Goal: Task Accomplishment & Management: Use online tool/utility

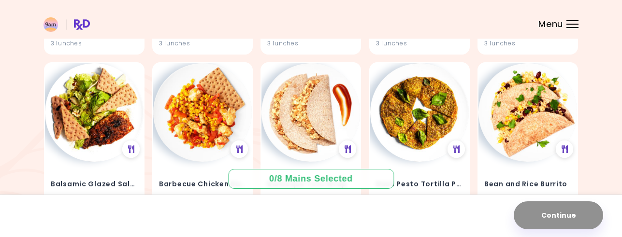
scroll to position [290, 0]
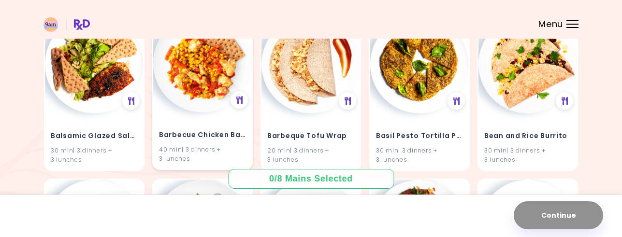
click at [204, 85] on img at bounding box center [202, 63] width 99 height 99
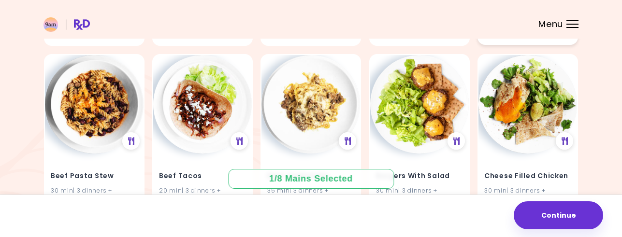
scroll to position [628, 0]
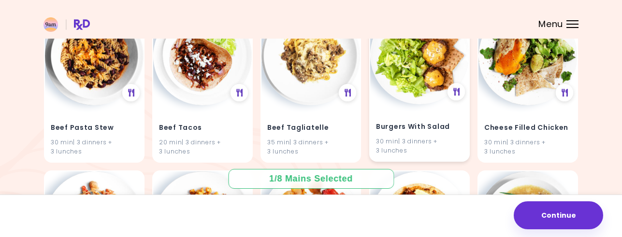
click at [415, 79] on img at bounding box center [419, 55] width 99 height 99
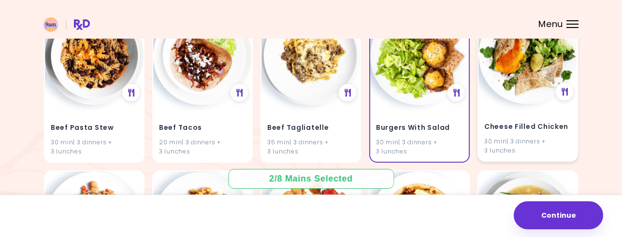
scroll to position [676, 0]
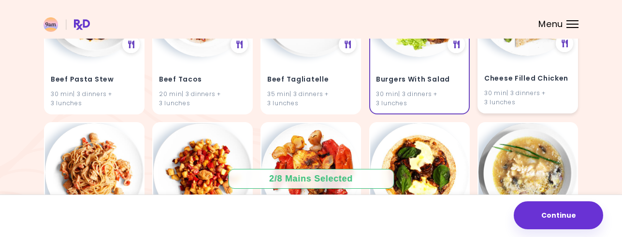
click at [507, 53] on div "Cheese Filled Chicken 30 min | 3 dinners + 3 lunches" at bounding box center [527, 35] width 100 height 157
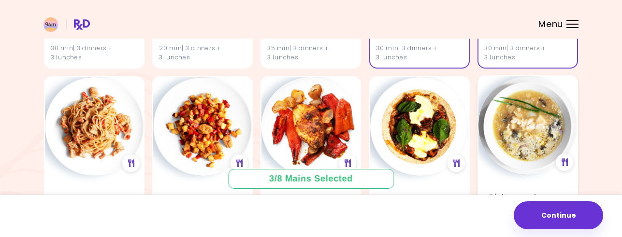
scroll to position [773, 0]
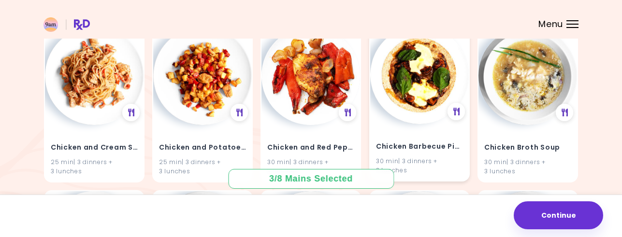
click at [406, 90] on img at bounding box center [419, 75] width 99 height 99
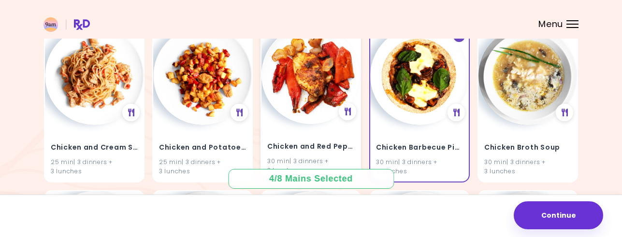
click at [300, 94] on img at bounding box center [310, 75] width 99 height 99
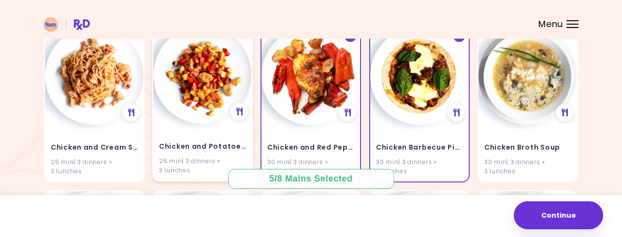
click at [204, 95] on img at bounding box center [202, 75] width 99 height 99
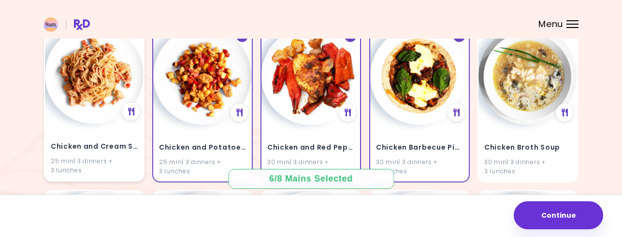
click at [103, 100] on img at bounding box center [94, 75] width 99 height 99
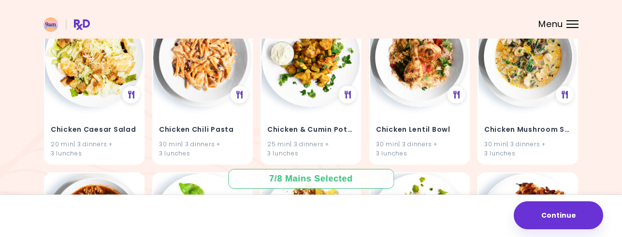
scroll to position [966, 0]
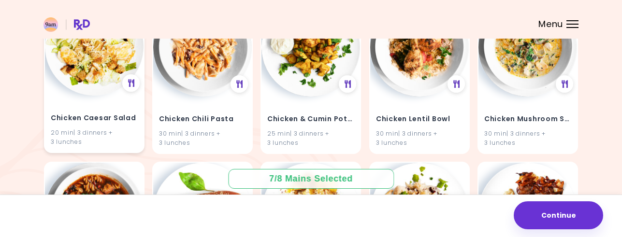
click at [90, 77] on img at bounding box center [94, 46] width 99 height 99
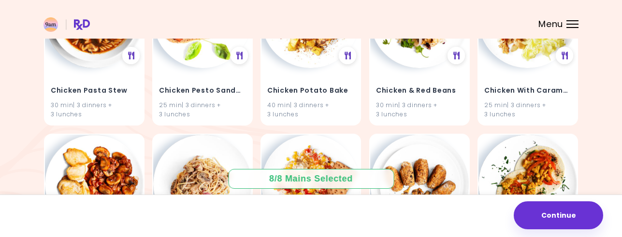
scroll to position [1207, 0]
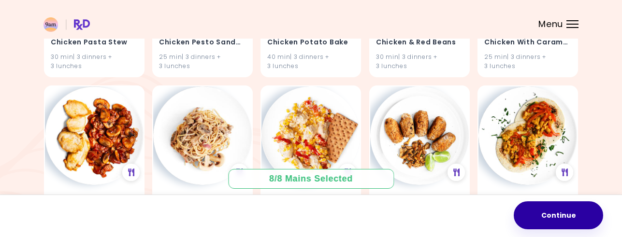
click at [554, 211] on button "Continue" at bounding box center [557, 215] width 89 height 28
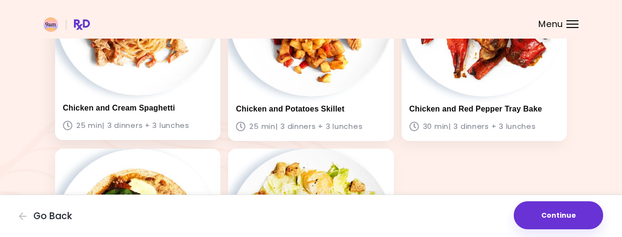
scroll to position [386, 0]
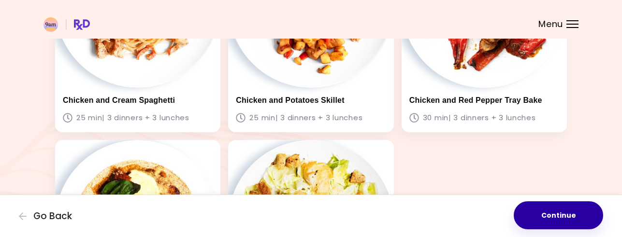
click at [544, 213] on button "Continue" at bounding box center [557, 215] width 89 height 28
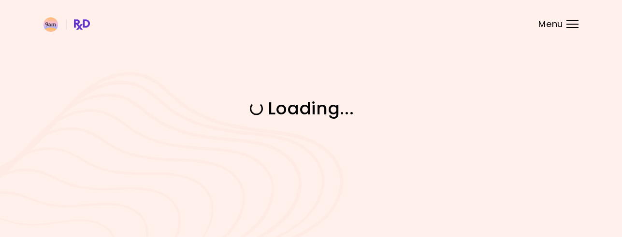
scroll to position [0, 0]
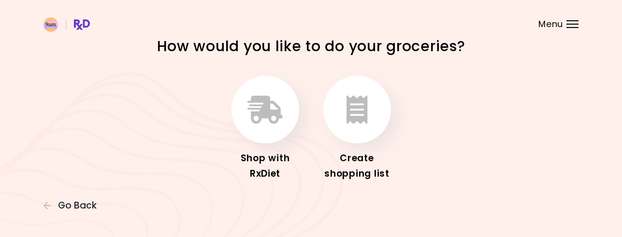
scroll to position [32, 0]
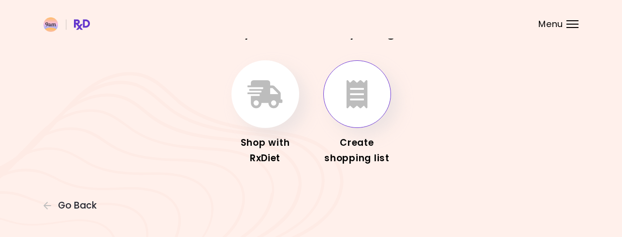
click at [372, 87] on button "button" at bounding box center [357, 94] width 68 height 68
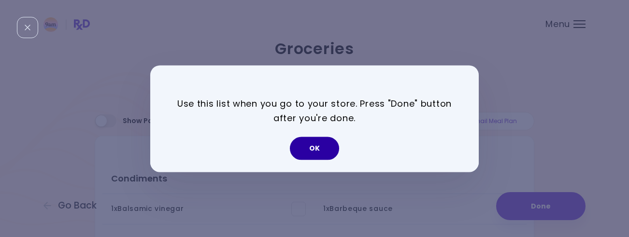
click at [323, 150] on button "OK" at bounding box center [314, 148] width 49 height 23
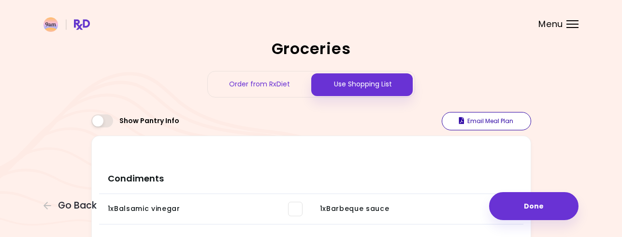
click at [481, 119] on button "Email Meal Plan" at bounding box center [485, 121] width 89 height 18
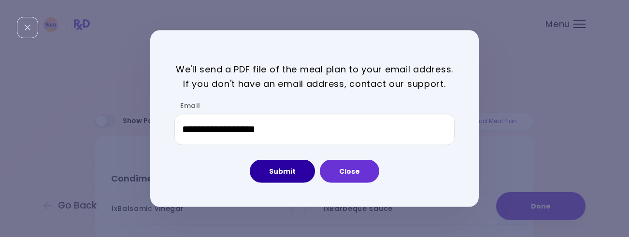
click at [294, 170] on button "Submit" at bounding box center [282, 171] width 65 height 23
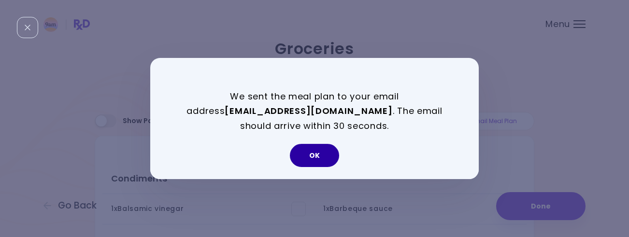
click at [319, 154] on button "OK" at bounding box center [314, 155] width 49 height 23
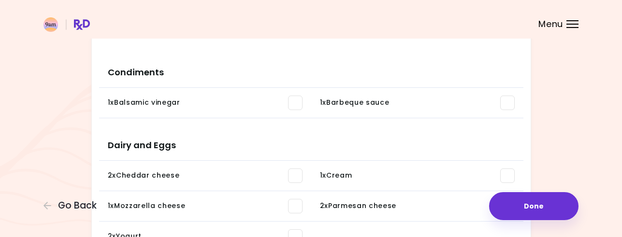
scroll to position [145, 0]
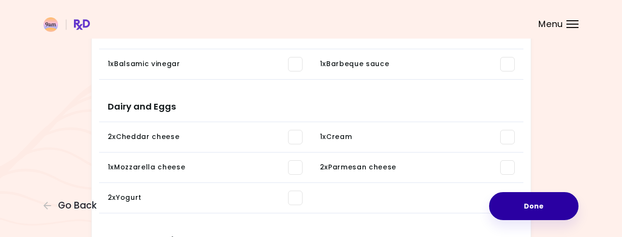
click at [520, 207] on button "Done" at bounding box center [533, 206] width 89 height 28
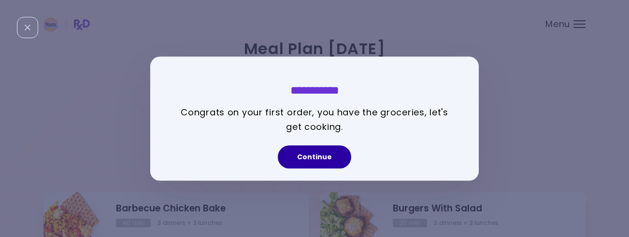
click at [329, 158] on button "Continue" at bounding box center [314, 156] width 73 height 23
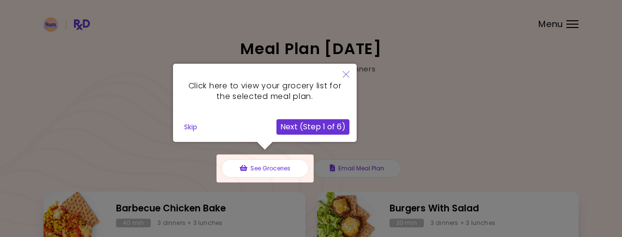
click at [330, 128] on button "Next (Step 1 of 6)" at bounding box center [312, 126] width 73 height 15
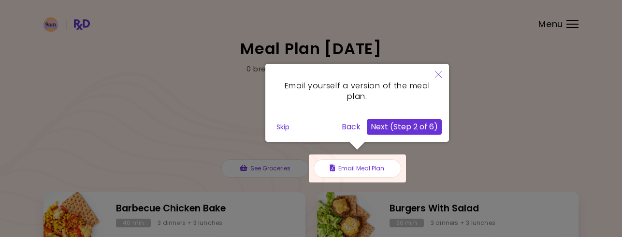
click at [394, 124] on button "Next (Step 2 of 6)" at bounding box center [404, 126] width 75 height 15
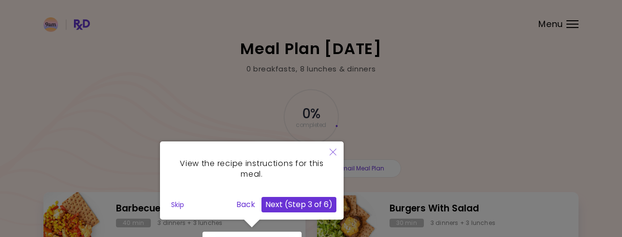
click at [308, 203] on button "Next (Step 3 of 6)" at bounding box center [298, 204] width 75 height 15
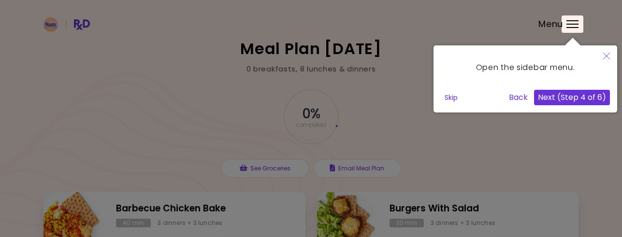
click at [588, 95] on button "Next (Step 4 of 6)" at bounding box center [572, 97] width 76 height 15
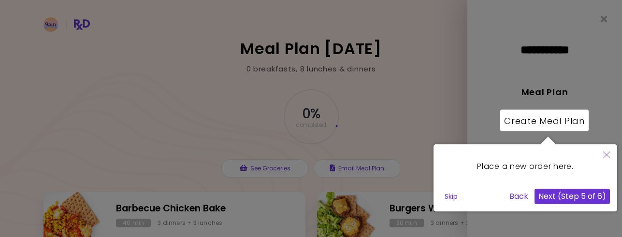
click at [606, 156] on icon "Close" at bounding box center [606, 155] width 7 height 7
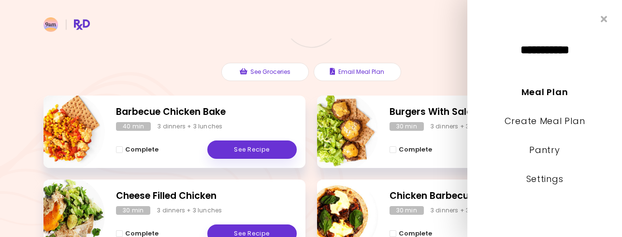
scroll to position [145, 0]
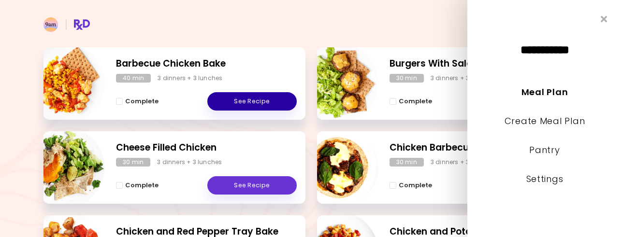
click at [257, 103] on link "See Recipe" at bounding box center [251, 101] width 89 height 18
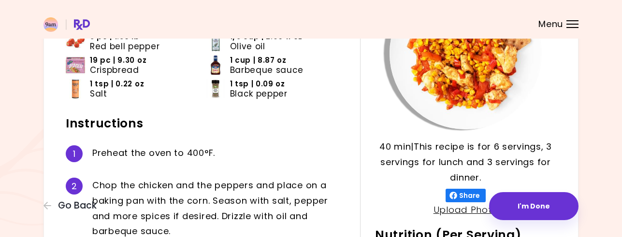
scroll to position [145, 0]
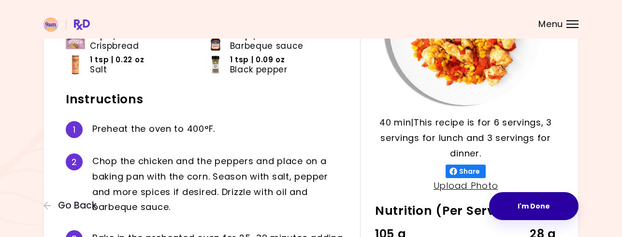
click at [551, 204] on button "I'm Done" at bounding box center [533, 206] width 89 height 28
